Goal: Navigation & Orientation: Find specific page/section

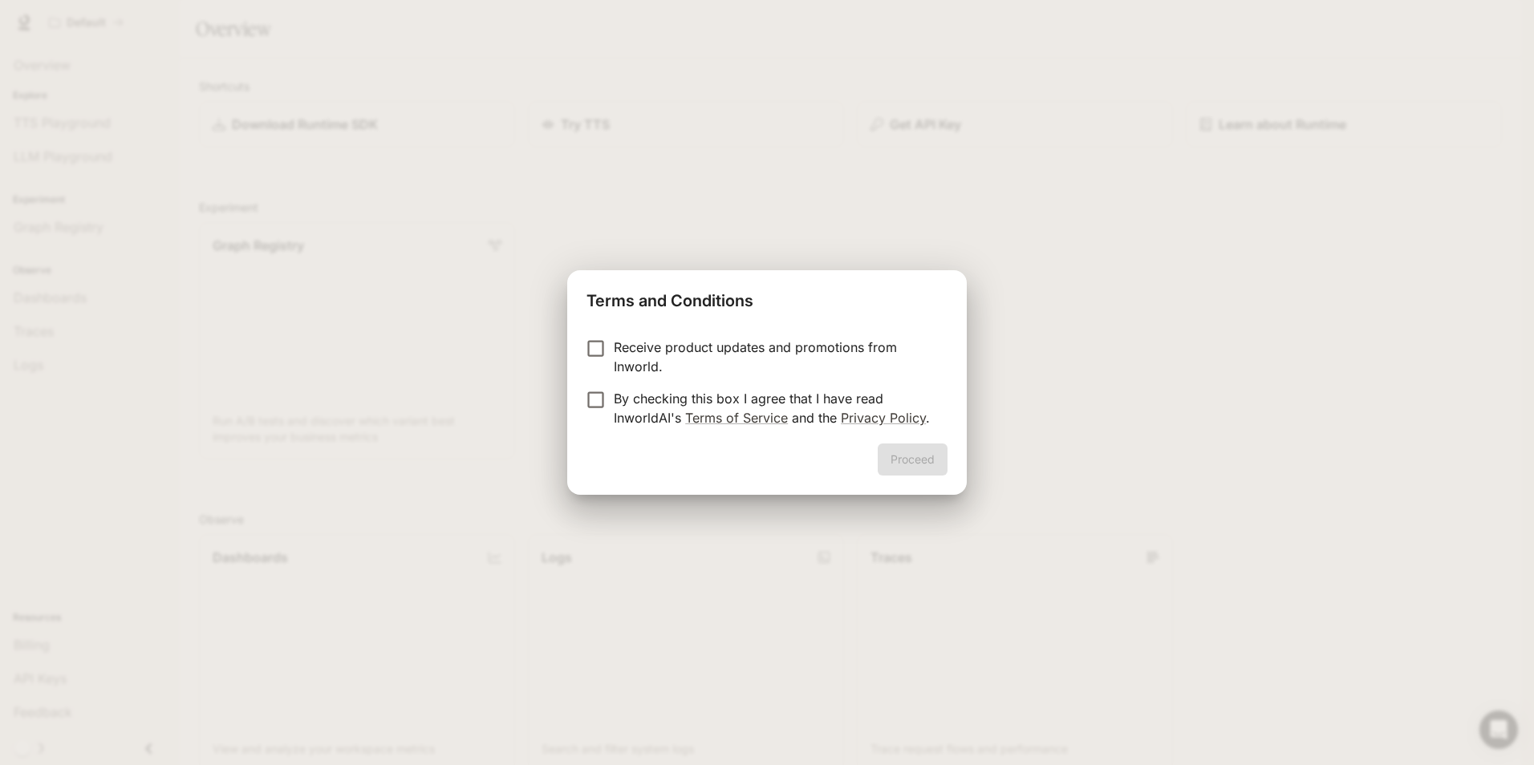
click at [591, 334] on div "Receive product updates and promotions from Inworld. By checking this box I agr…" at bounding box center [767, 384] width 400 height 119
click at [907, 456] on button "Proceed" at bounding box center [913, 460] width 70 height 32
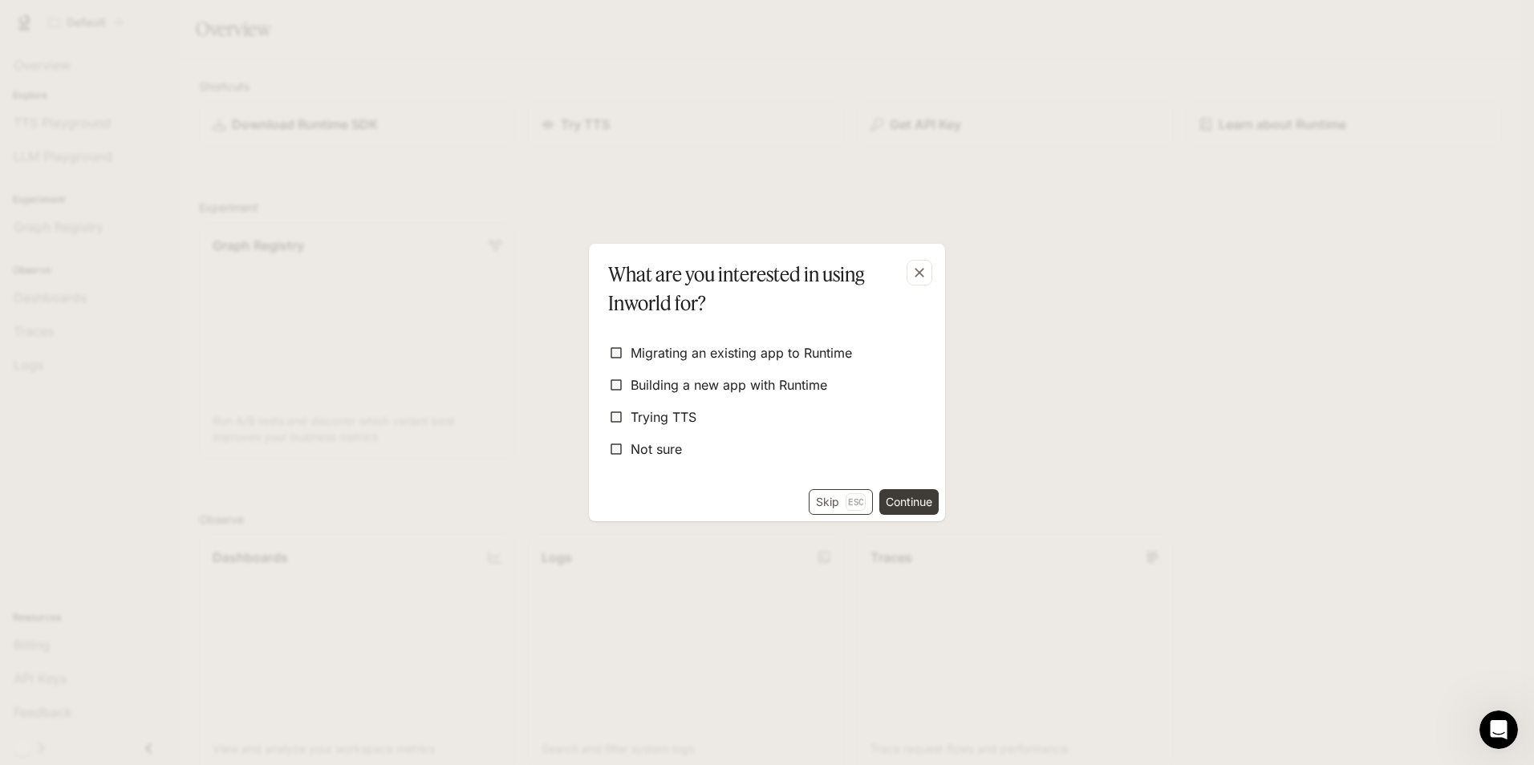
click at [829, 497] on button "Skip Esc" at bounding box center [841, 502] width 64 height 26
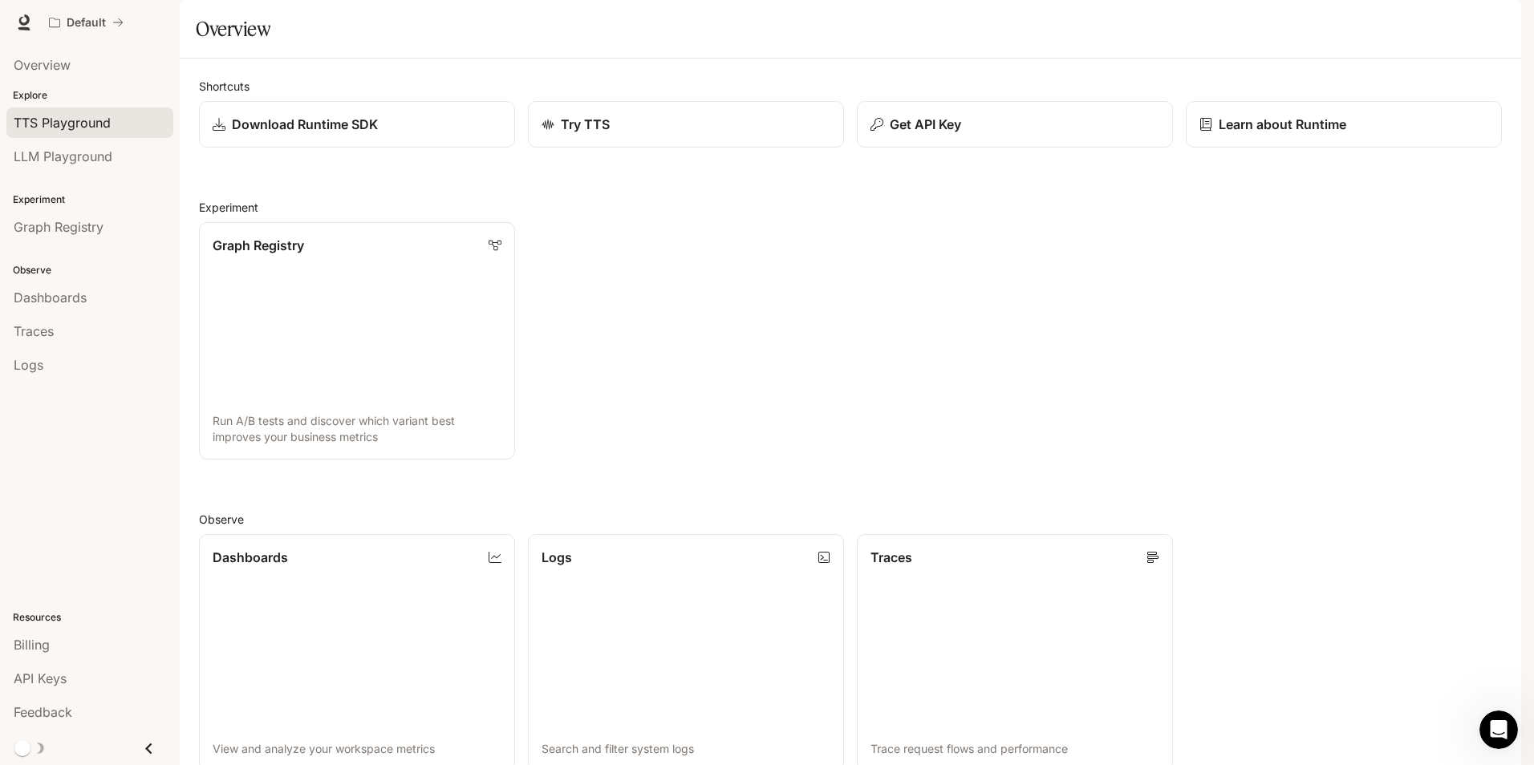
click at [62, 116] on span "TTS Playground" at bounding box center [62, 122] width 97 height 19
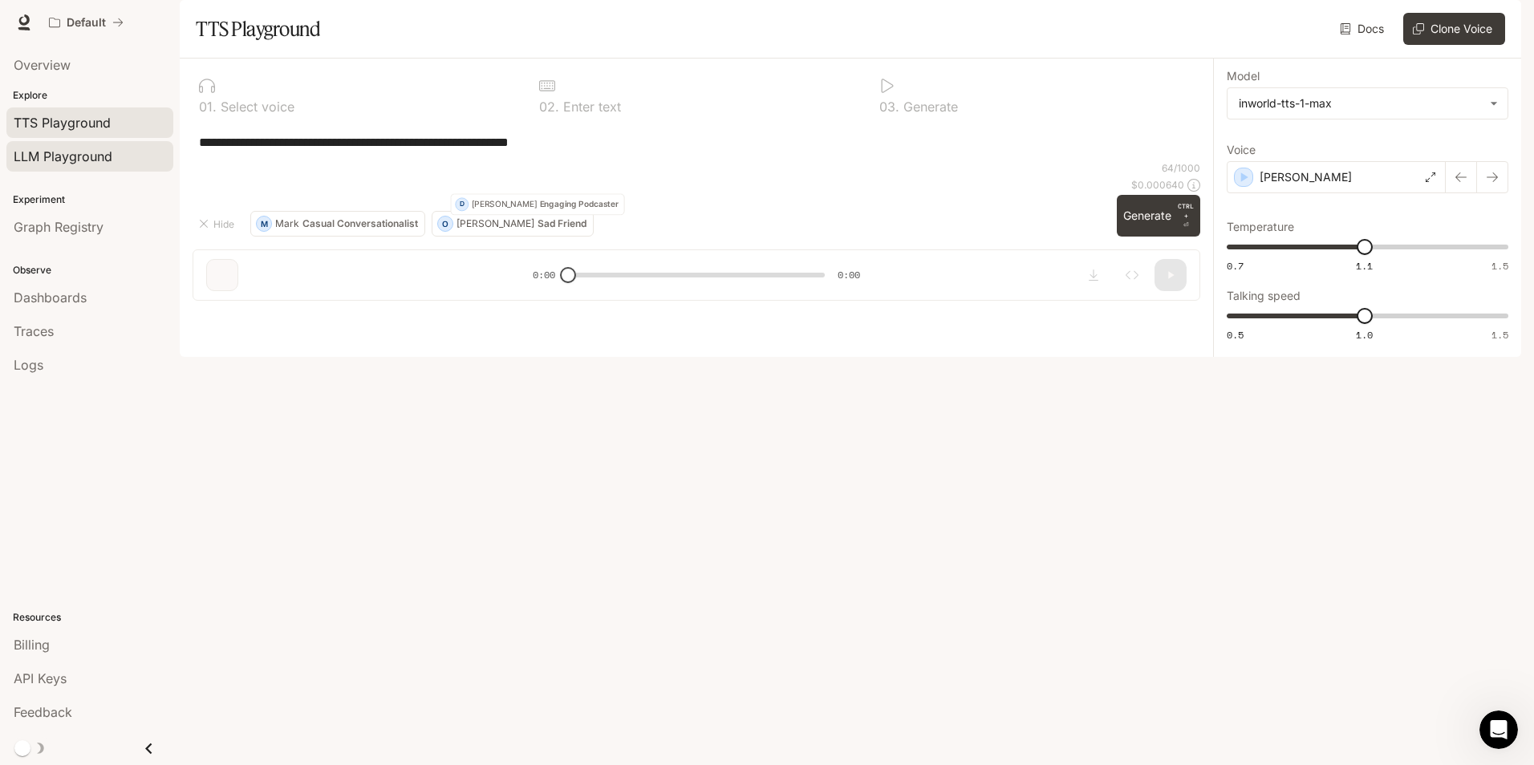
click at [71, 160] on span "LLM Playground" at bounding box center [63, 156] width 99 height 19
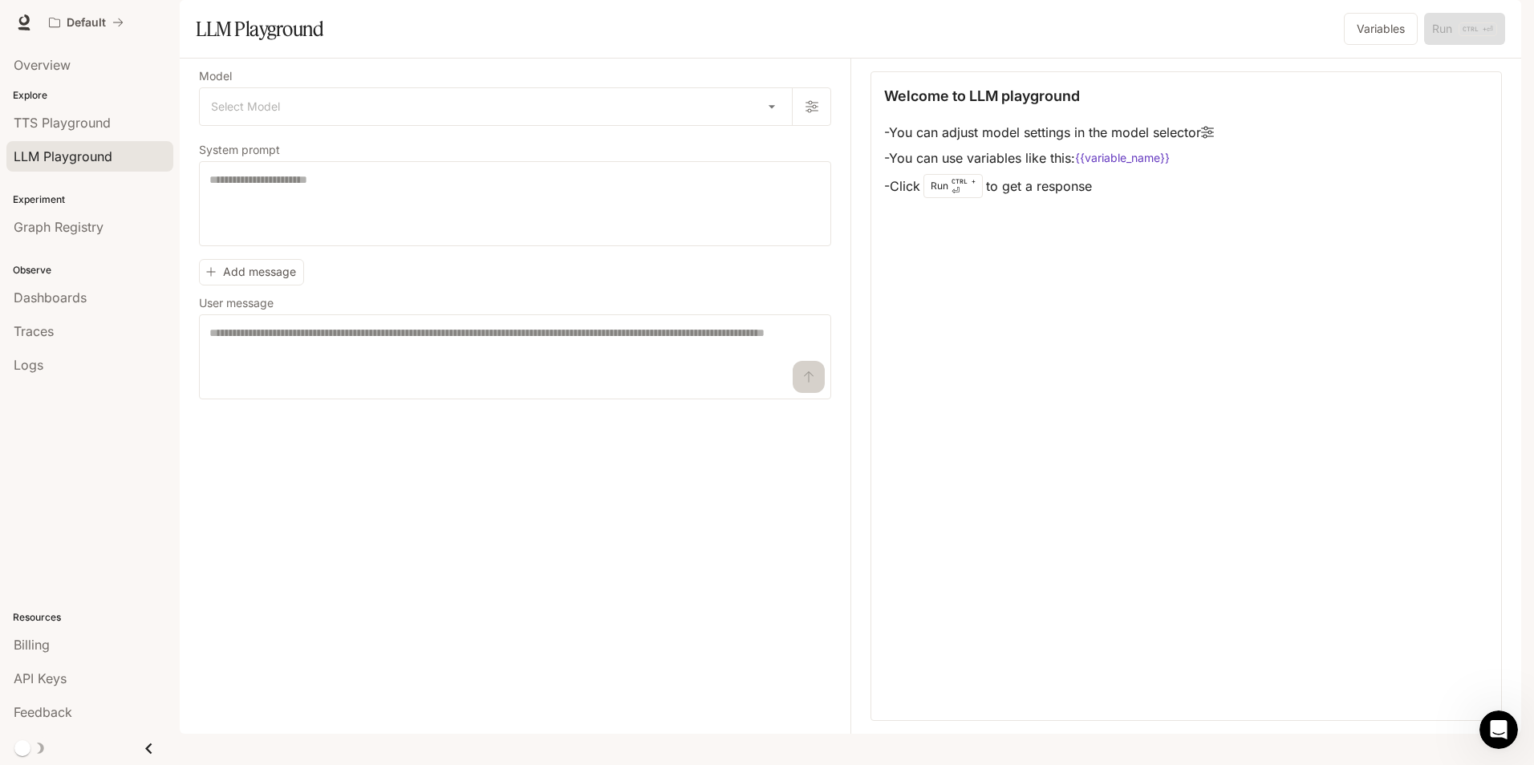
click at [60, 184] on div "Experiment Graph Registry" at bounding box center [90, 212] width 180 height 71
click at [59, 207] on div "Experiment Graph Registry" at bounding box center [90, 212] width 180 height 71
click at [68, 68] on span "Overview" at bounding box center [42, 64] width 57 height 19
